Goal: Task Accomplishment & Management: Use online tool/utility

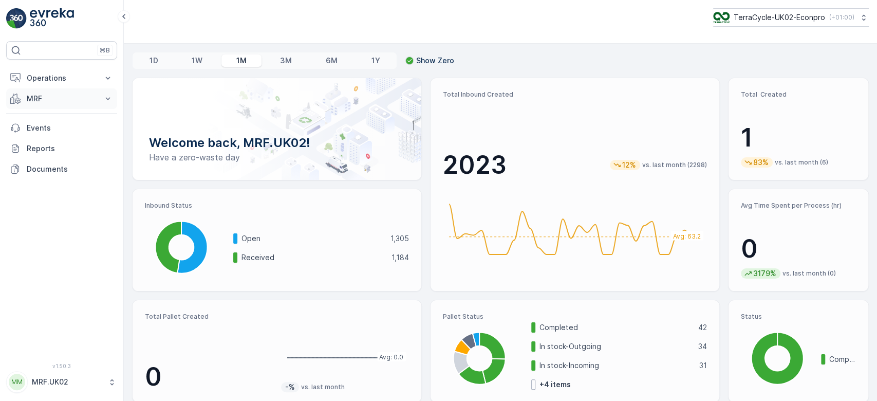
click at [36, 105] on button "MRF" at bounding box center [61, 98] width 111 height 21
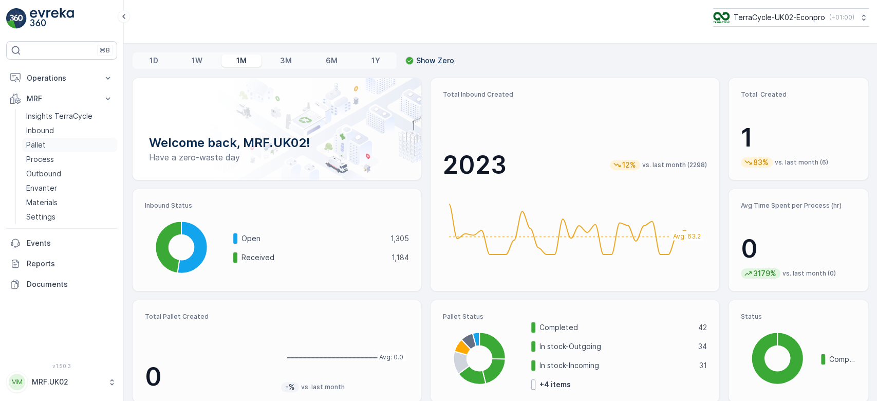
click at [45, 142] on link "Pallet" at bounding box center [69, 145] width 95 height 14
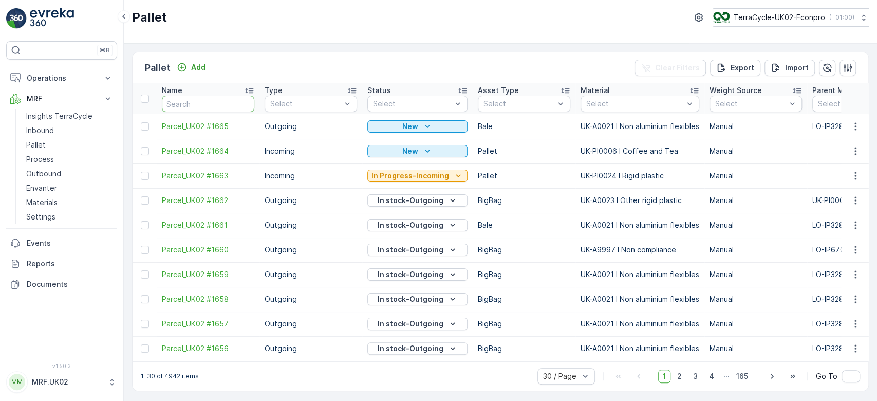
click at [202, 103] on input "text" at bounding box center [208, 104] width 92 height 16
type input "1"
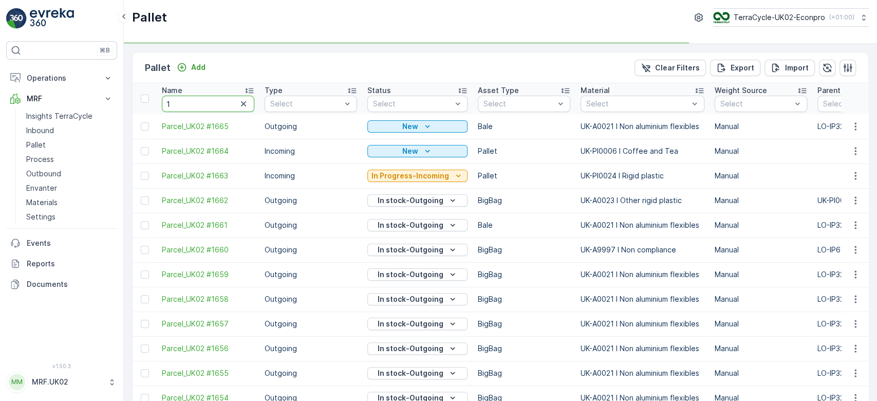
click at [202, 103] on input "1" at bounding box center [208, 104] width 92 height 16
type input "1533"
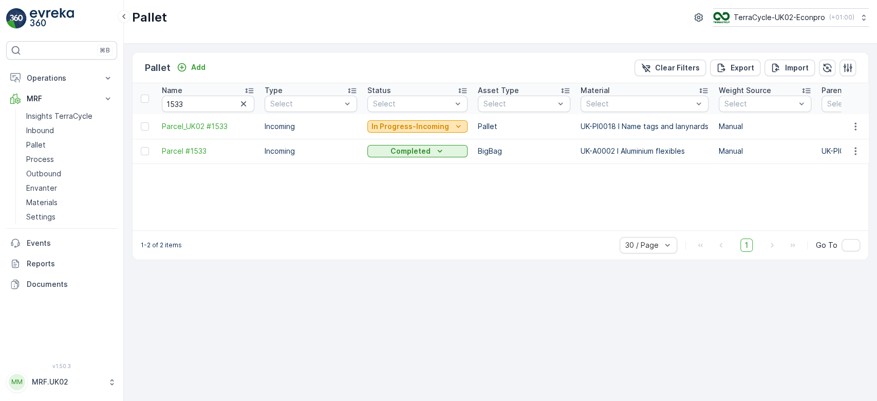
click at [422, 125] on p "In Progress-Incoming" at bounding box center [411, 126] width 78 height 10
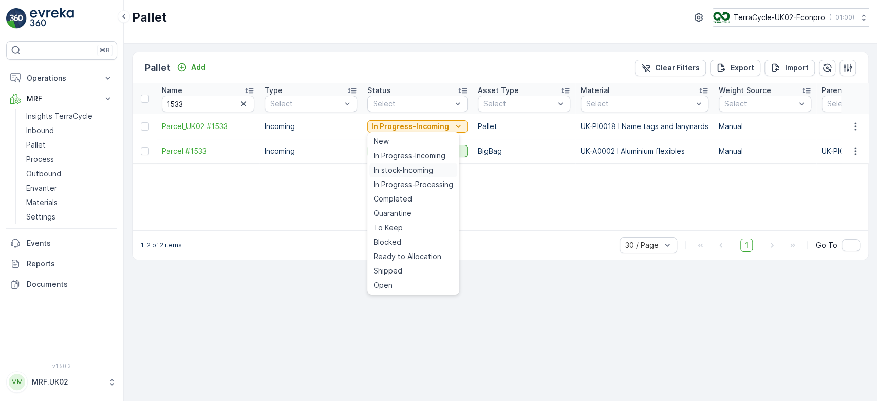
click at [423, 172] on span "In stock-Incoming" at bounding box center [404, 170] width 60 height 10
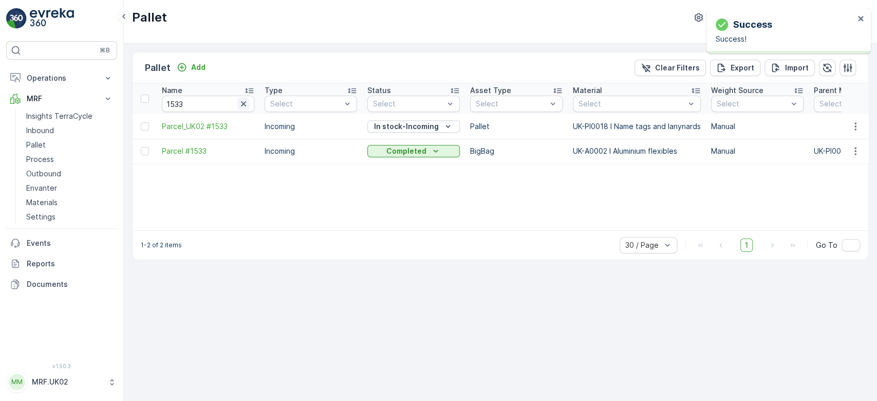
click at [247, 104] on icon "button" at bounding box center [243, 104] width 10 height 10
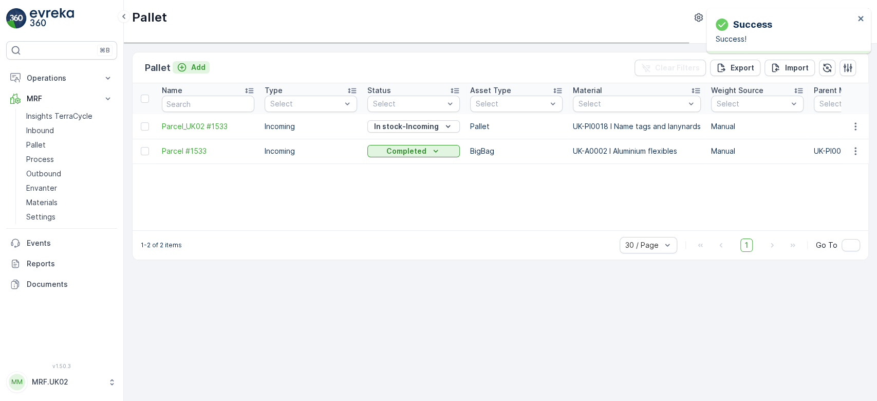
click at [202, 62] on p "Add" at bounding box center [198, 67] width 14 height 10
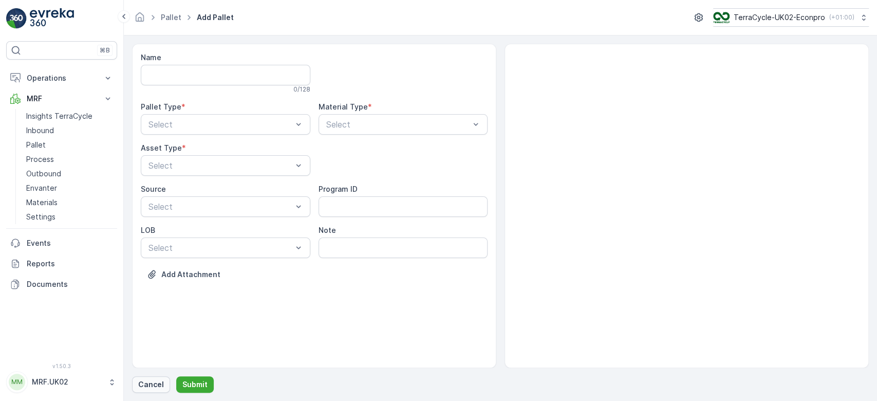
click at [144, 376] on button "Cancel" at bounding box center [151, 384] width 38 height 16
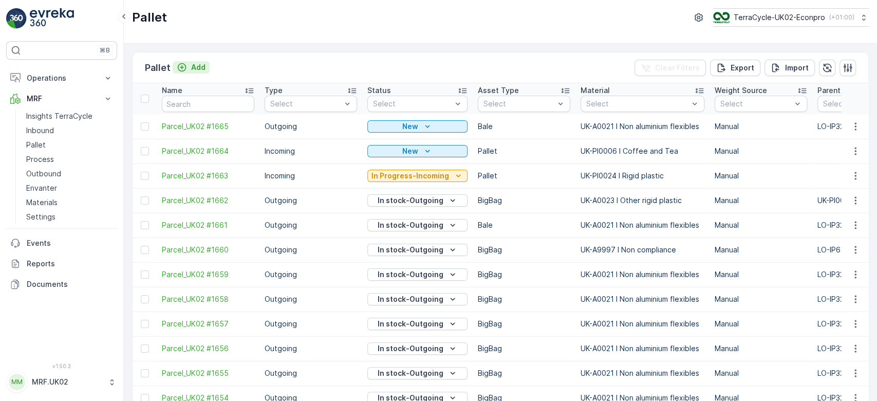
click at [201, 68] on p "Add" at bounding box center [198, 67] width 14 height 10
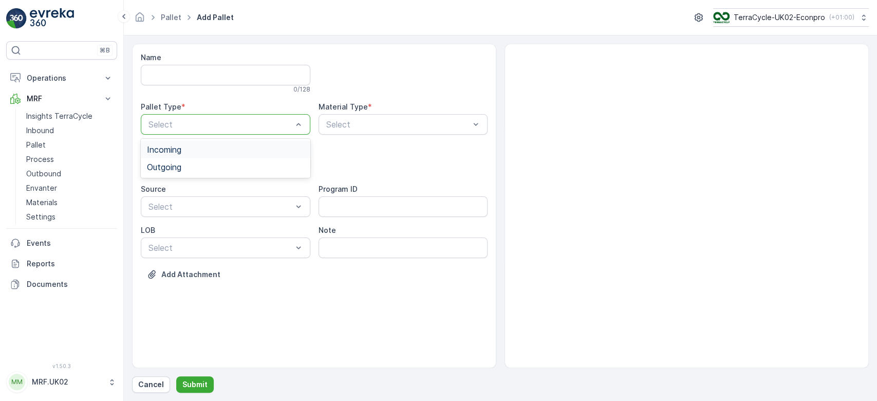
click at [190, 152] on div "Incoming" at bounding box center [225, 149] width 157 height 9
click at [190, 152] on div "Asset Type *" at bounding box center [226, 148] width 170 height 10
click at [176, 205] on div "Pallet" at bounding box center [225, 207] width 157 height 9
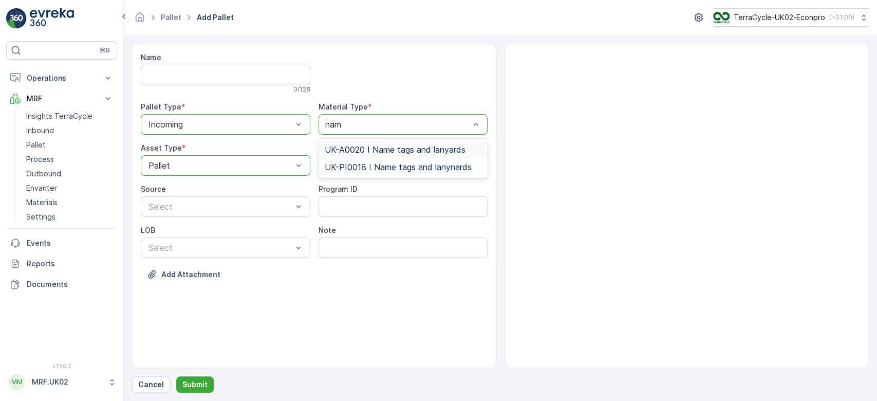
type input "name"
click at [403, 158] on div "UK-PI0018 I Name tags and lanynards" at bounding box center [404, 166] width 170 height 17
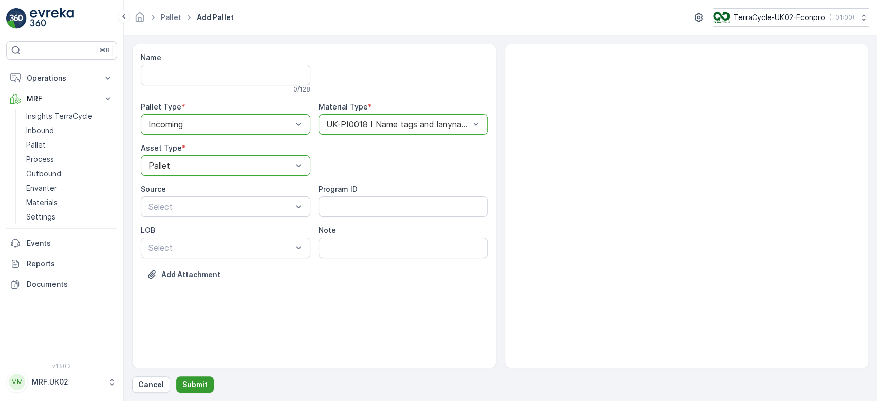
click at [193, 378] on button "Submit" at bounding box center [195, 384] width 38 height 16
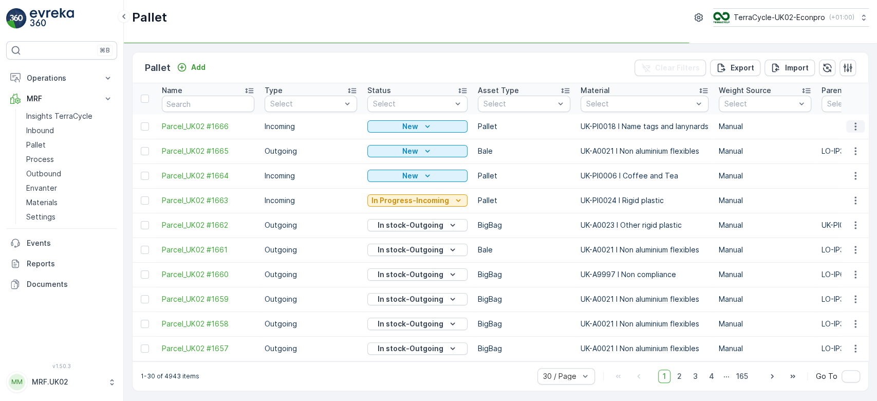
click at [854, 123] on icon "button" at bounding box center [855, 126] width 10 height 10
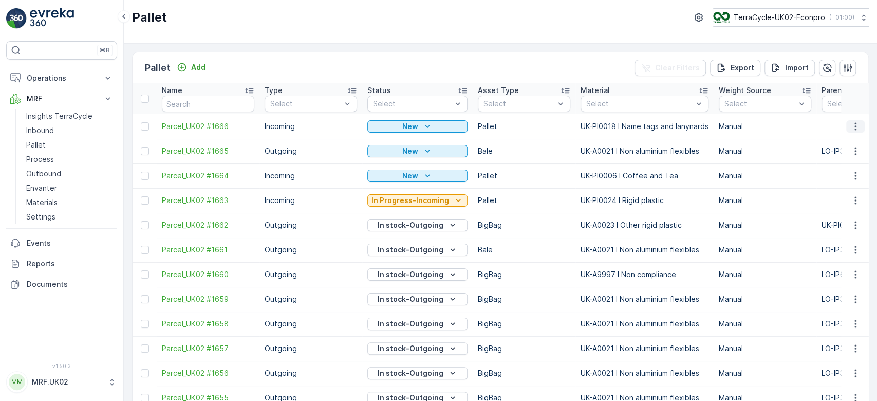
click at [861, 129] on button "button" at bounding box center [855, 126] width 18 height 12
click at [843, 197] on div "Print QR" at bounding box center [843, 199] width 68 height 14
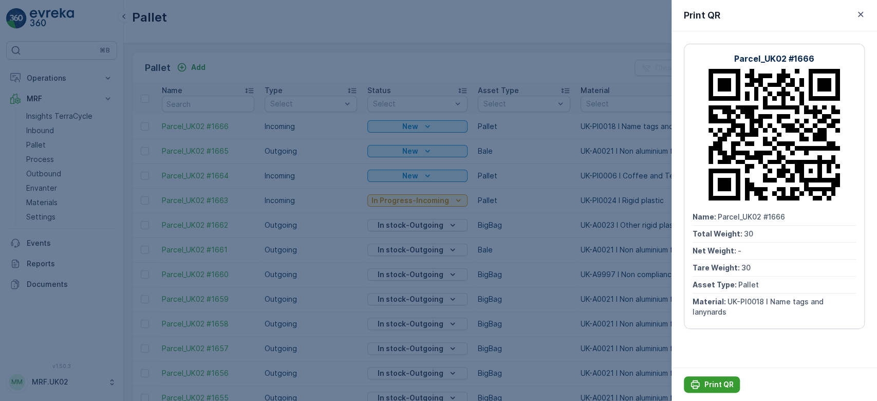
click at [706, 380] on p "Print QR" at bounding box center [719, 384] width 29 height 10
click at [539, 146] on div at bounding box center [438, 200] width 877 height 401
